Goal: Transaction & Acquisition: Purchase product/service

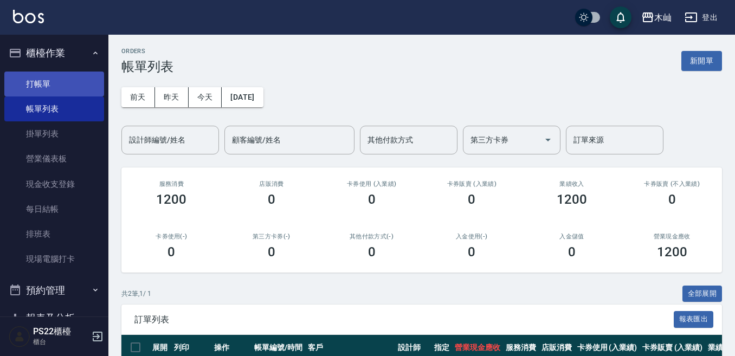
click at [74, 75] on link "打帳單" at bounding box center [54, 84] width 100 height 25
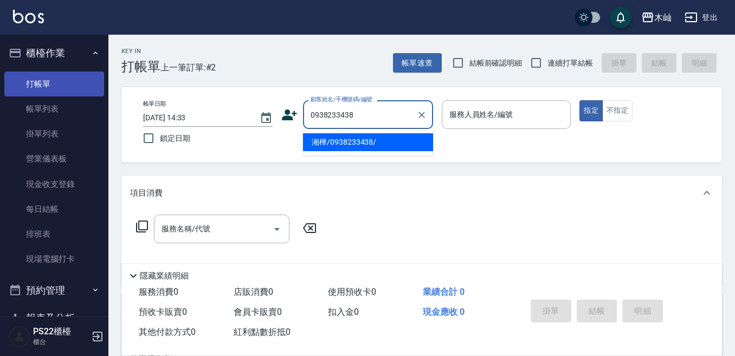
type input "湘樺/0938233438/"
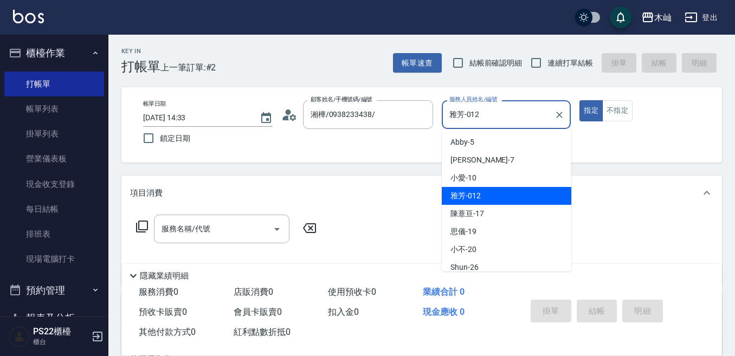
drag, startPoint x: 495, startPoint y: 119, endPoint x: 449, endPoint y: 120, distance: 46.1
click at [449, 120] on input "雅芳-012" at bounding box center [498, 114] width 103 height 19
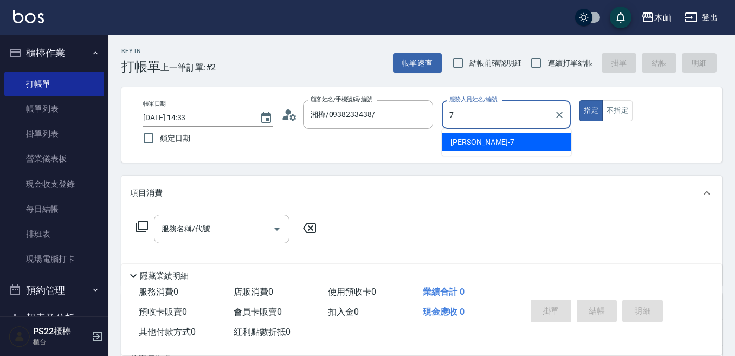
type input "[PERSON_NAME]-7"
type button "true"
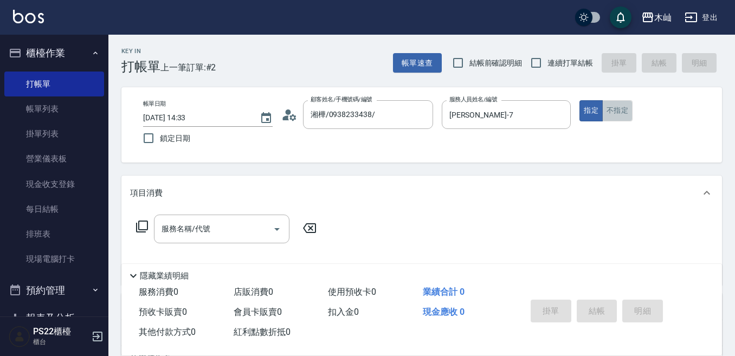
click at [623, 112] on button "不指定" at bounding box center [617, 110] width 30 height 21
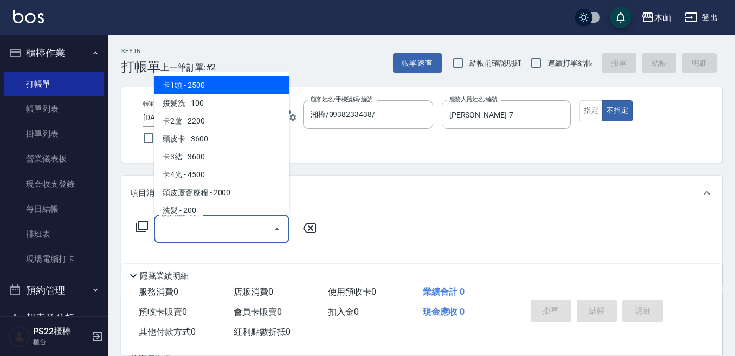
click at [222, 231] on input "服務名稱/代號" at bounding box center [213, 228] width 109 height 19
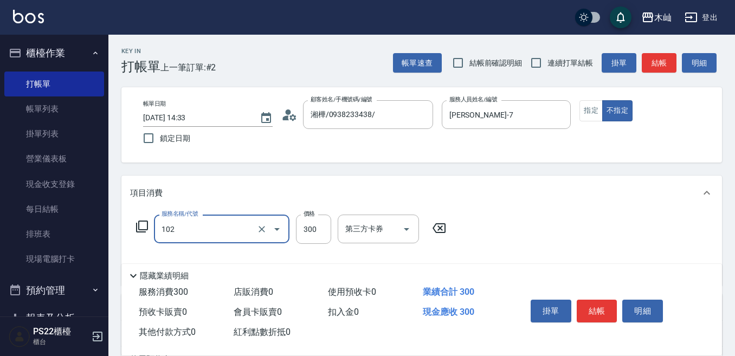
type input "精油洗髮(102)"
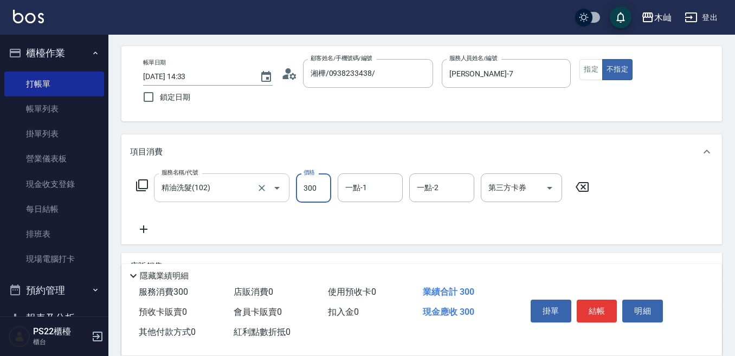
scroll to position [108, 0]
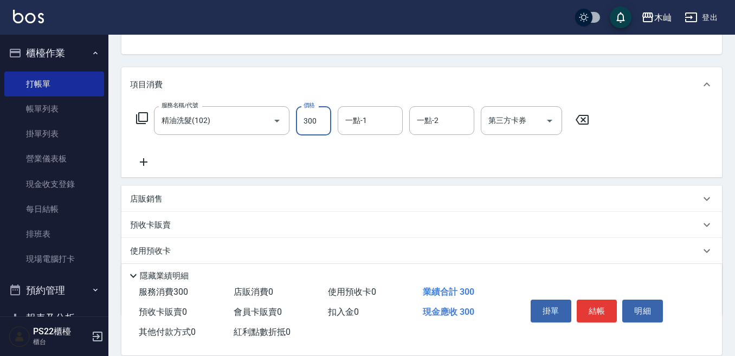
click at [145, 164] on icon at bounding box center [143, 162] width 27 height 13
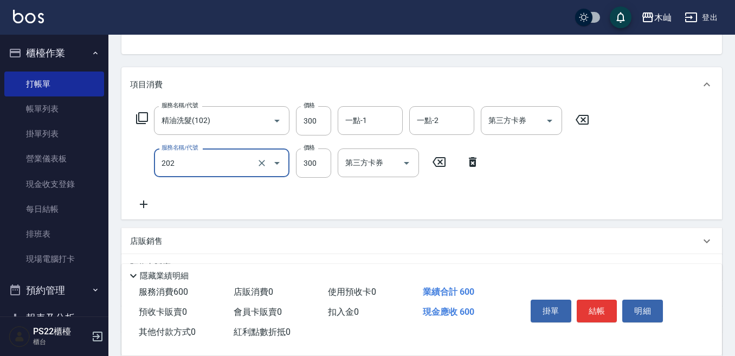
type input "單剪(202)"
type input "50"
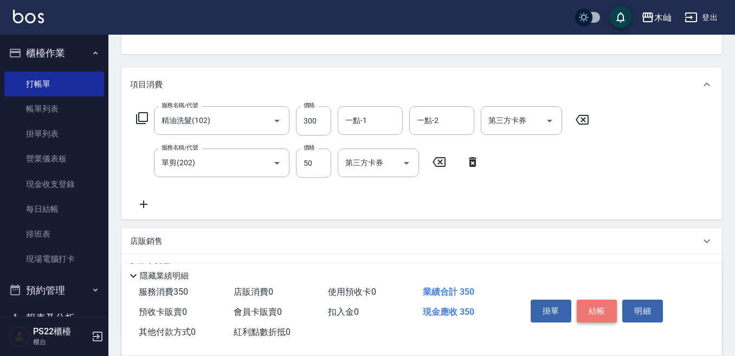
click at [584, 313] on button "結帳" at bounding box center [597, 311] width 41 height 23
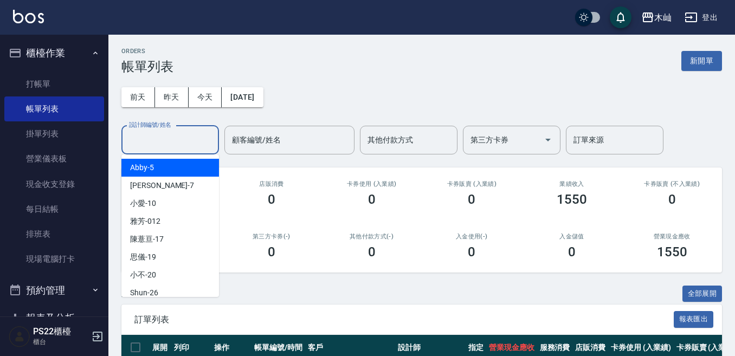
click at [161, 144] on input "設計師編號/姓名" at bounding box center [170, 140] width 88 height 19
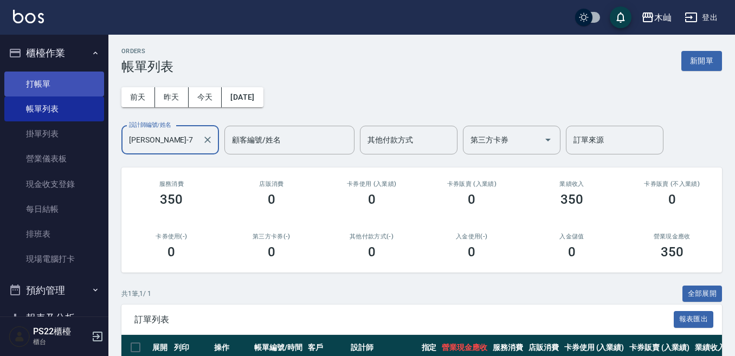
type input "[PERSON_NAME]-7"
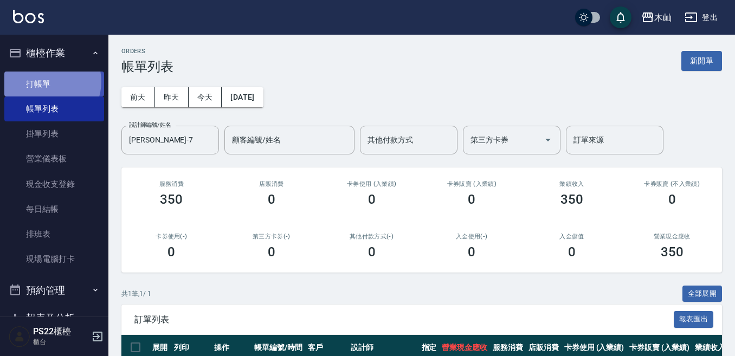
click at [47, 81] on link "打帳單" at bounding box center [54, 84] width 100 height 25
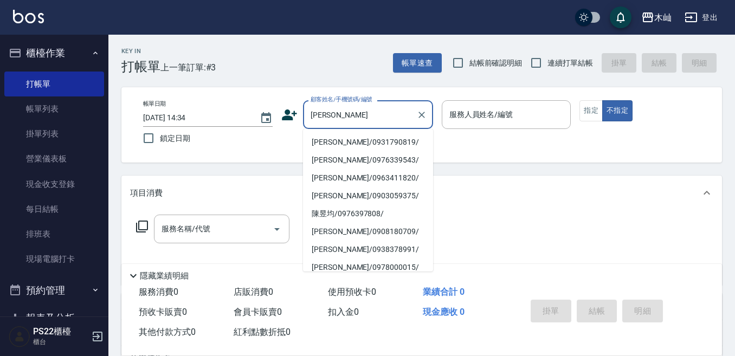
click at [356, 147] on li "[PERSON_NAME]/0931790819/" at bounding box center [368, 142] width 130 height 18
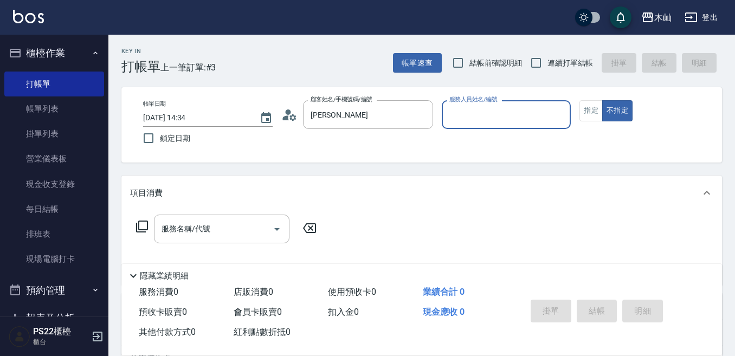
type input "[PERSON_NAME]/0931790819/"
type input "[PERSON_NAME]-7"
click at [603, 124] on div "帳單日期 [DATE] 14:34 鎖定日期 顧客姓名/手機號碼/編號 [PERSON_NAME]/0931790819/ 顧客姓名/手機號碼/編號 服務人員…" at bounding box center [421, 124] width 574 height 49
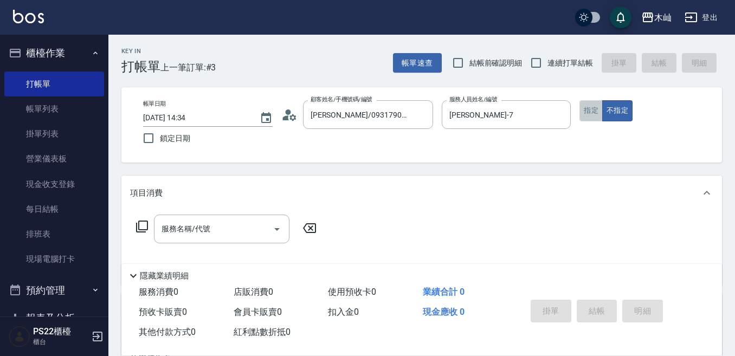
click at [589, 114] on button "指定" at bounding box center [590, 110] width 23 height 21
click at [254, 237] on input "服務名稱/代號" at bounding box center [213, 228] width 109 height 19
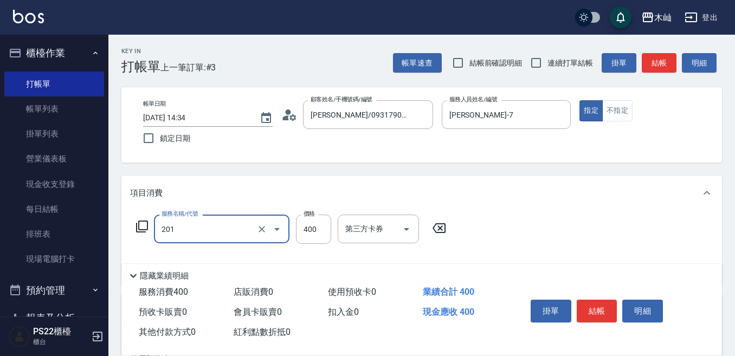
type input "洗剪(201)"
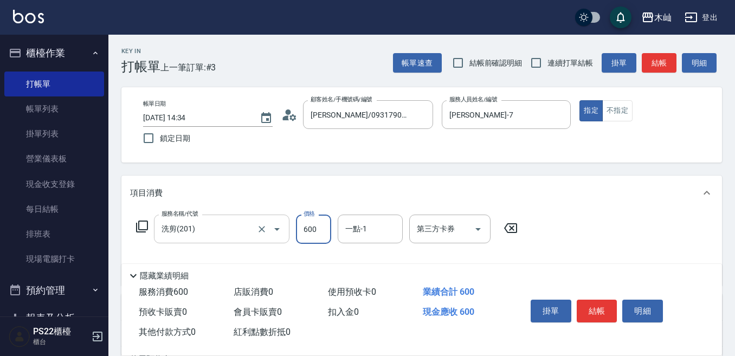
type input "600"
click at [598, 309] on button "結帳" at bounding box center [597, 311] width 41 height 23
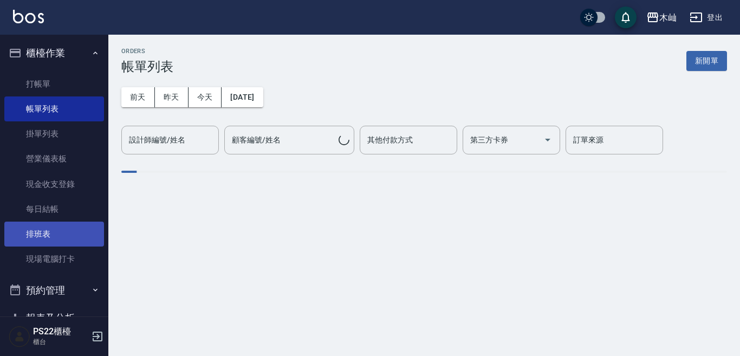
click at [71, 224] on link "排班表" at bounding box center [54, 234] width 100 height 25
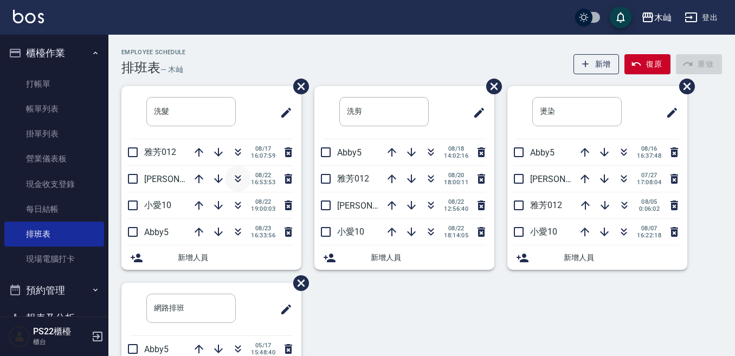
click at [237, 179] on icon "button" at bounding box center [237, 178] width 13 height 13
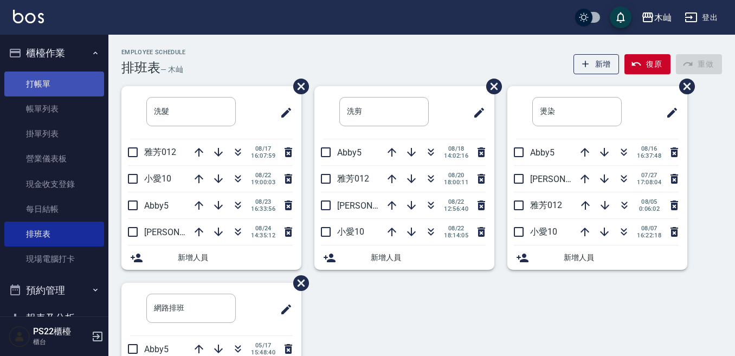
click at [69, 77] on link "打帳單" at bounding box center [54, 84] width 100 height 25
